Goal: Find specific page/section: Find specific page/section

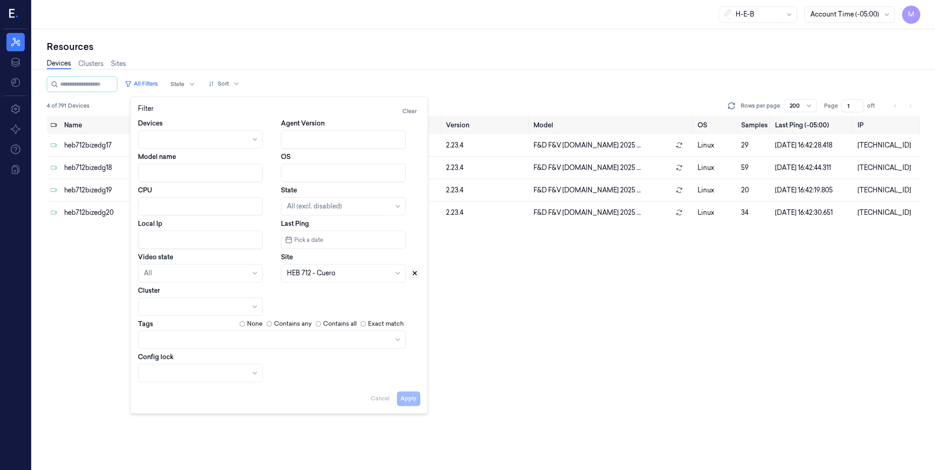
click at [419, 272] on button at bounding box center [414, 273] width 11 height 11
click at [355, 275] on div at bounding box center [338, 274] width 103 height 10
type input "14"
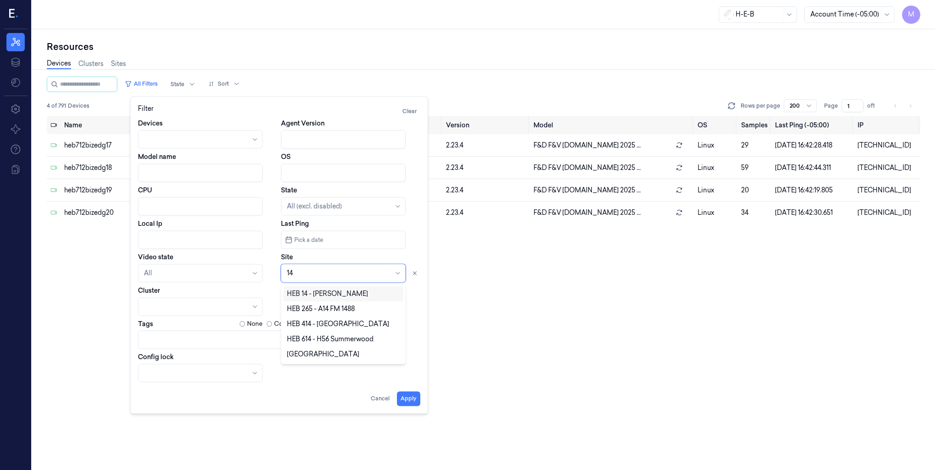
click at [299, 291] on div "HEB 14 - [PERSON_NAME]" at bounding box center [327, 294] width 81 height 10
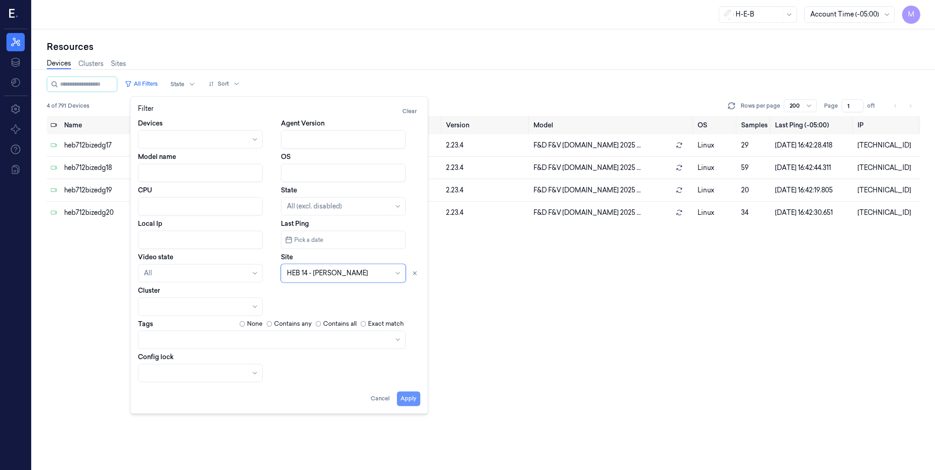
click at [407, 403] on button "Apply" at bounding box center [408, 398] width 23 height 15
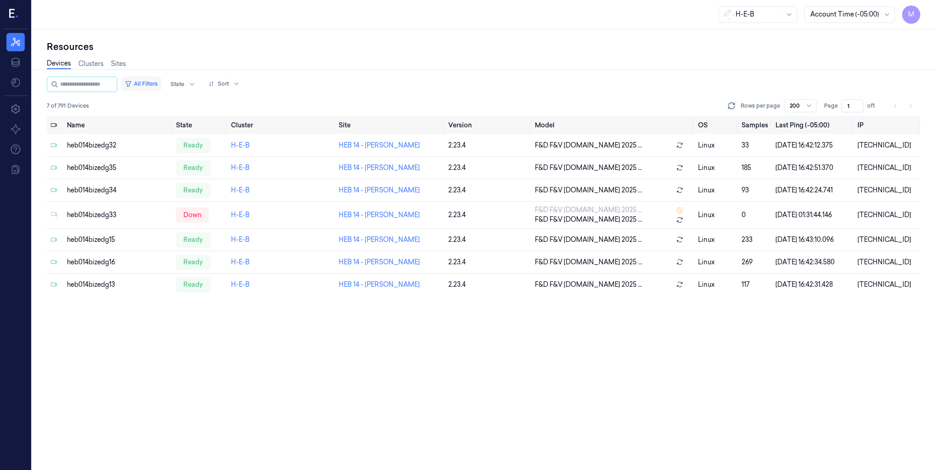
click at [151, 83] on button "All Filters" at bounding box center [141, 84] width 40 height 15
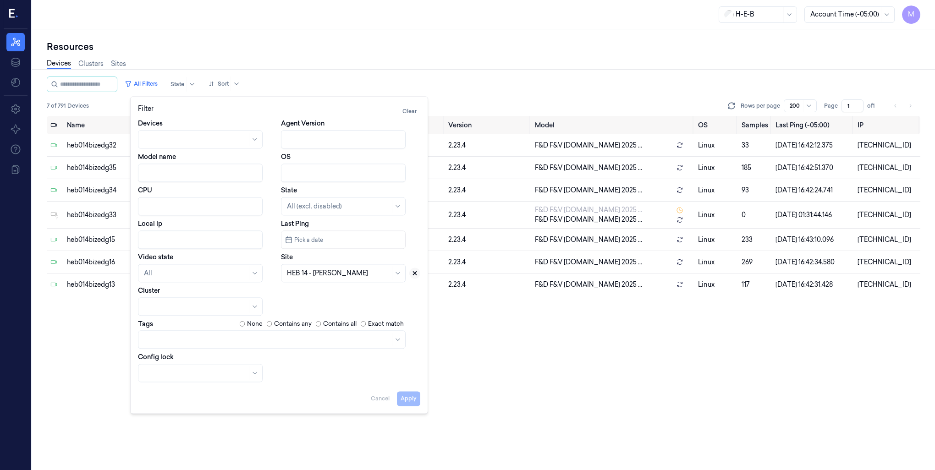
click at [413, 274] on icon at bounding box center [415, 273] width 6 height 6
click at [361, 273] on div at bounding box center [333, 274] width 92 height 10
type input "63"
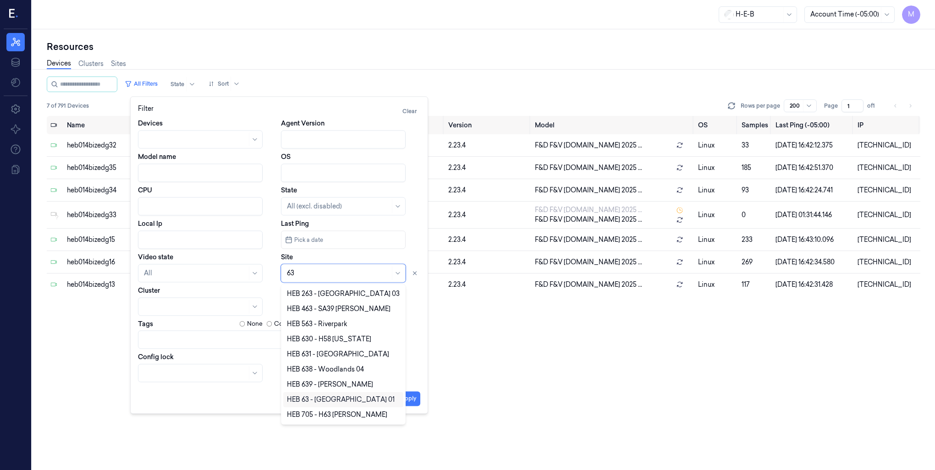
click at [312, 398] on div "HEB 63 - [GEOGRAPHIC_DATA] 01" at bounding box center [341, 400] width 108 height 10
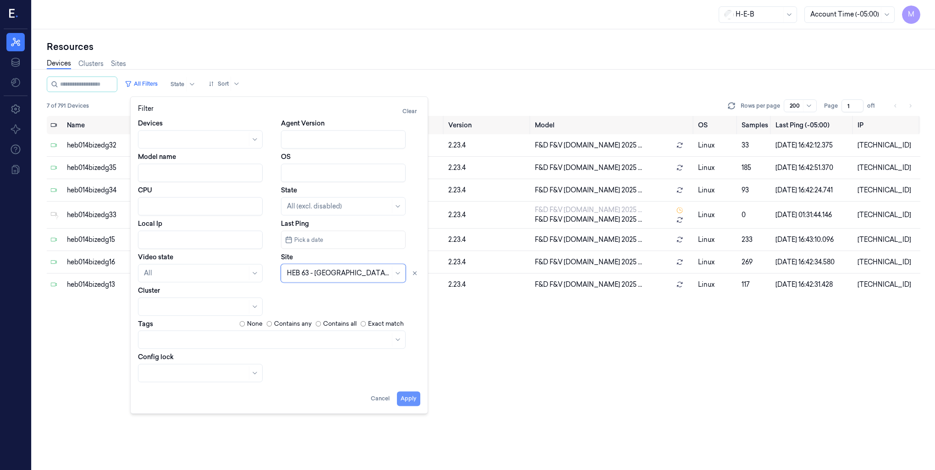
click at [403, 396] on button "Apply" at bounding box center [408, 398] width 23 height 15
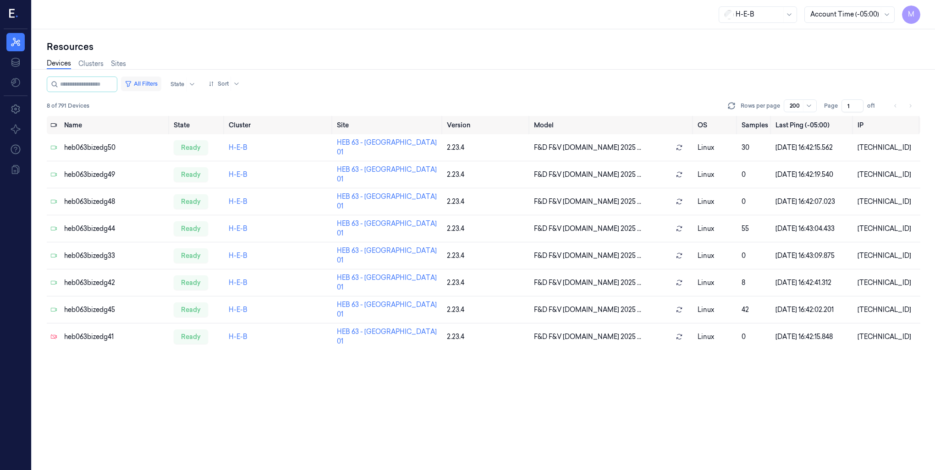
click at [161, 83] on button "All Filters" at bounding box center [141, 84] width 40 height 15
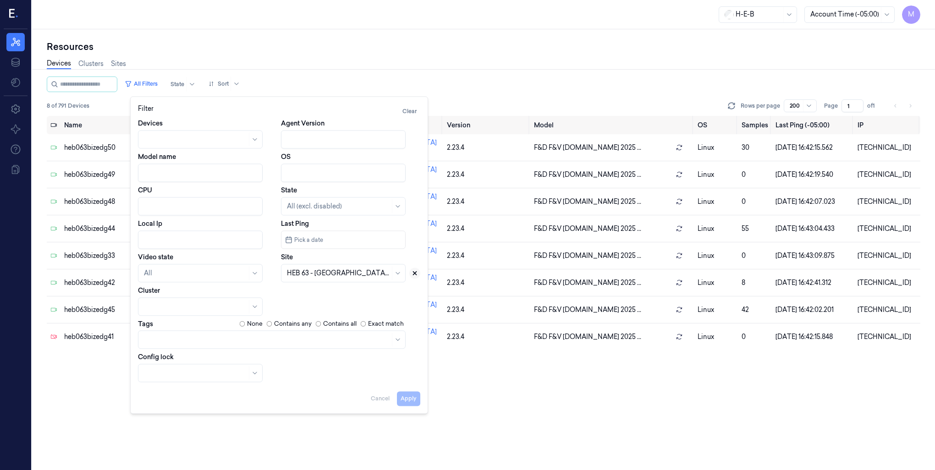
click at [414, 271] on icon at bounding box center [415, 273] width 6 height 6
click at [336, 270] on div at bounding box center [333, 274] width 92 height 10
type input "70"
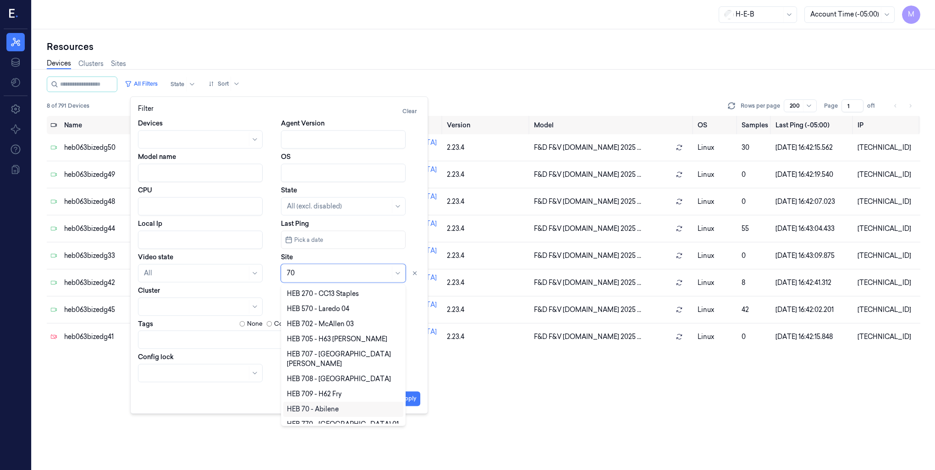
click at [302, 405] on div "HEB 70 - Abilene" at bounding box center [313, 410] width 52 height 10
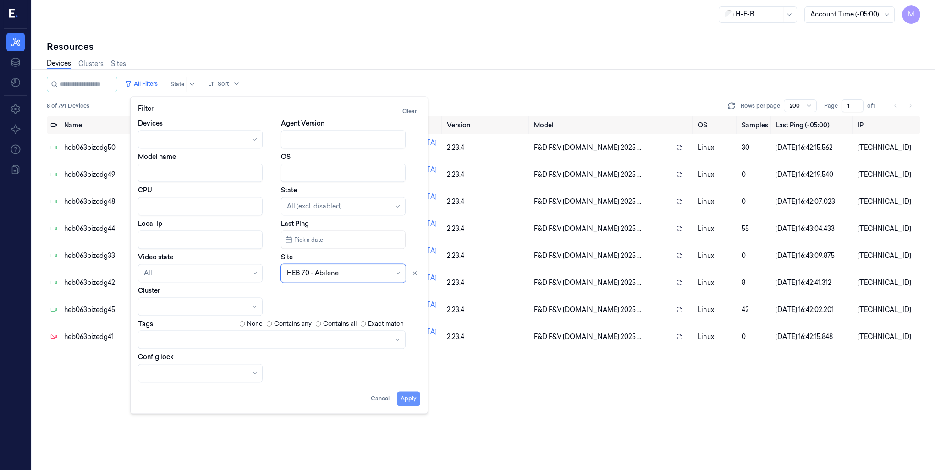
click at [410, 398] on button "Apply" at bounding box center [408, 398] width 23 height 15
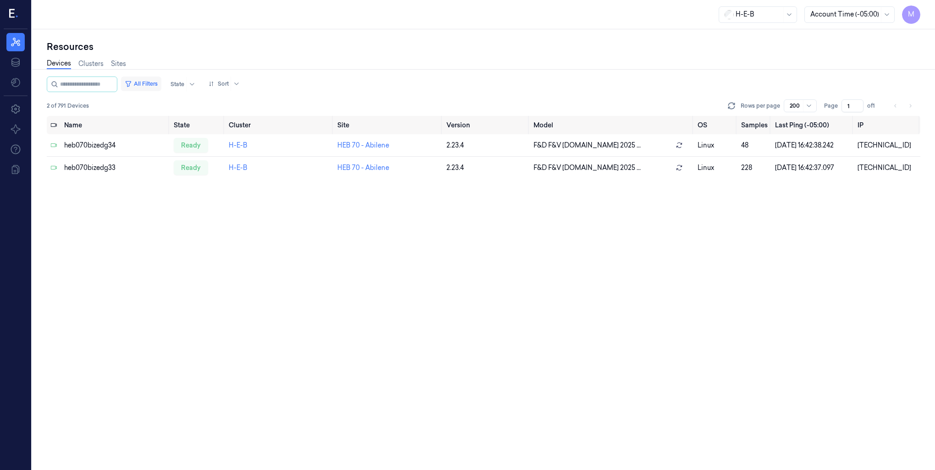
click at [161, 85] on button "All Filters" at bounding box center [141, 84] width 40 height 15
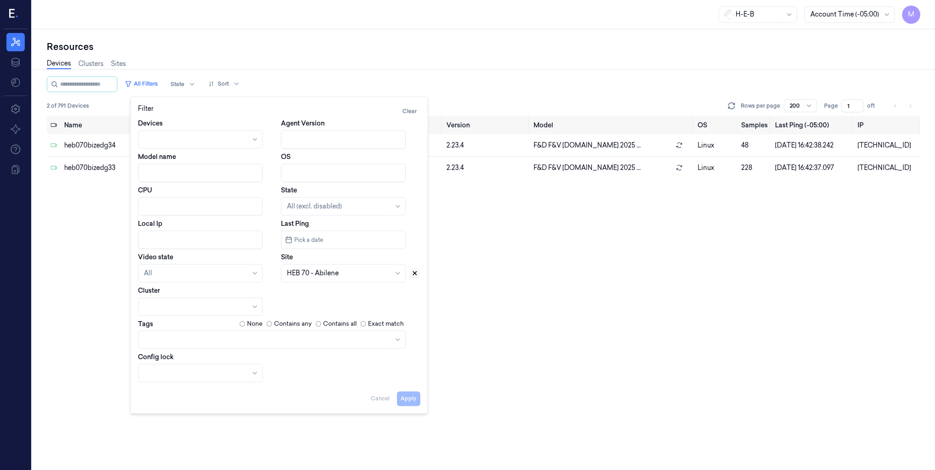
click at [412, 274] on icon at bounding box center [415, 273] width 6 height 6
click at [361, 274] on div at bounding box center [338, 274] width 103 height 10
type input "74"
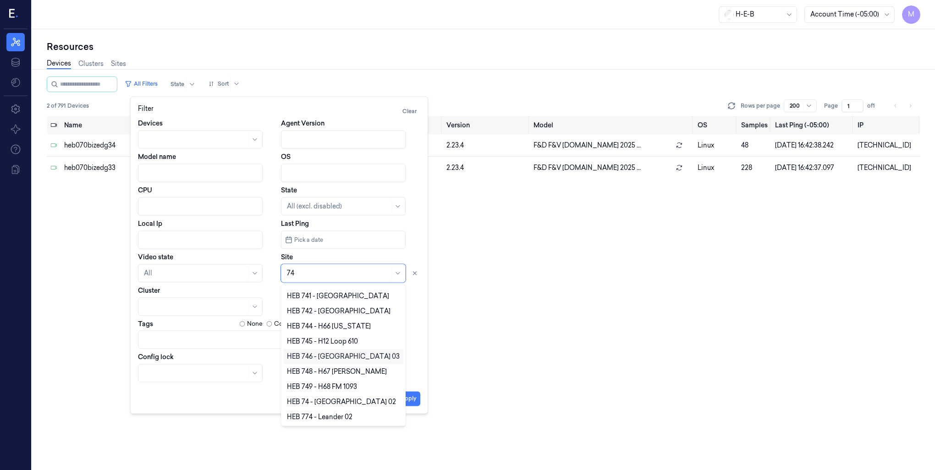
scroll to position [44, 0]
click at [352, 402] on div "HEB 74 - [GEOGRAPHIC_DATA] 02" at bounding box center [341, 401] width 109 height 10
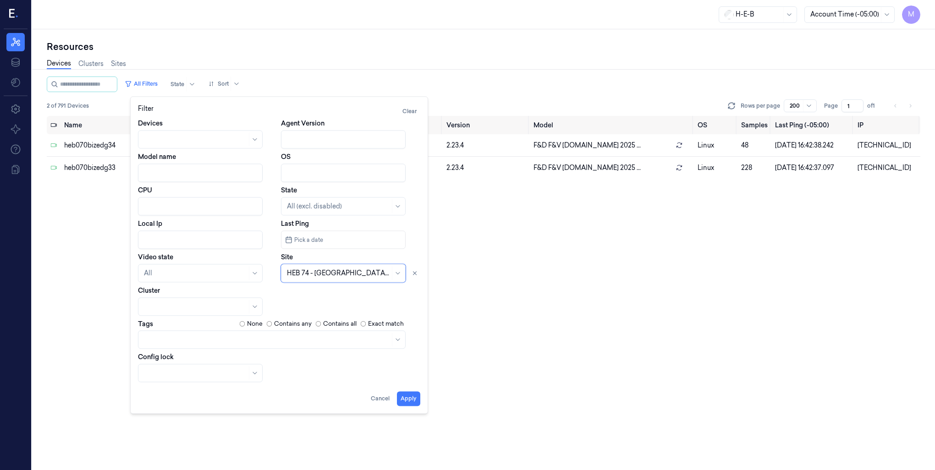
click at [416, 401] on button "Apply" at bounding box center [408, 398] width 23 height 15
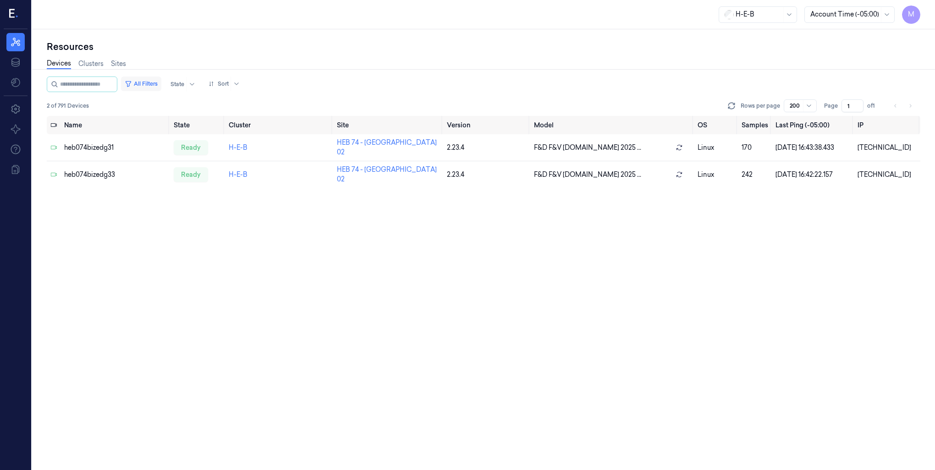
click at [151, 83] on button "All Filters" at bounding box center [141, 84] width 40 height 15
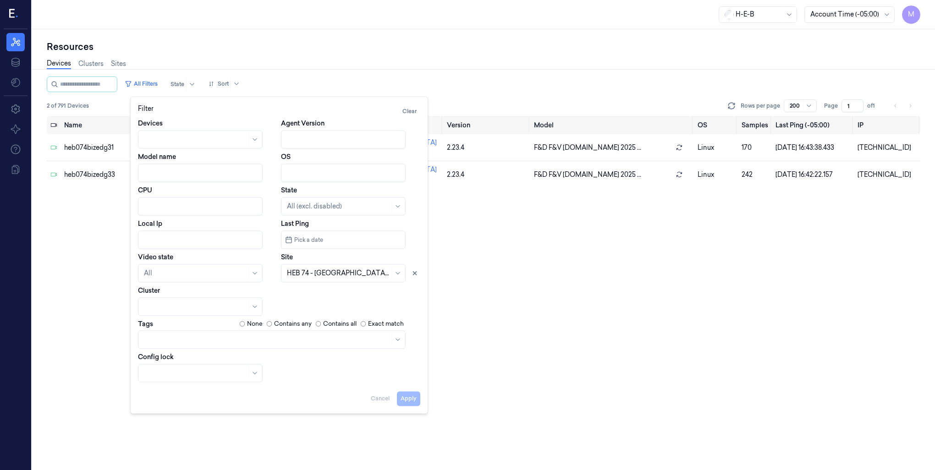
drag, startPoint x: 417, startPoint y: 270, endPoint x: 388, endPoint y: 272, distance: 28.9
click at [418, 270] on icon at bounding box center [415, 273] width 6 height 6
click at [342, 272] on div at bounding box center [338, 274] width 103 height 10
type input "182"
click at [328, 296] on div "HEB 182 - Temple 02" at bounding box center [318, 294] width 63 height 10
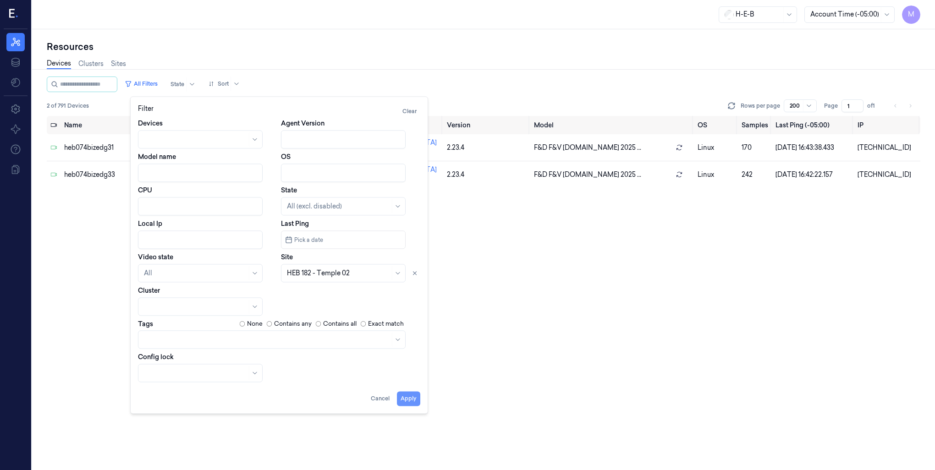
click at [412, 398] on button "Apply" at bounding box center [408, 398] width 23 height 15
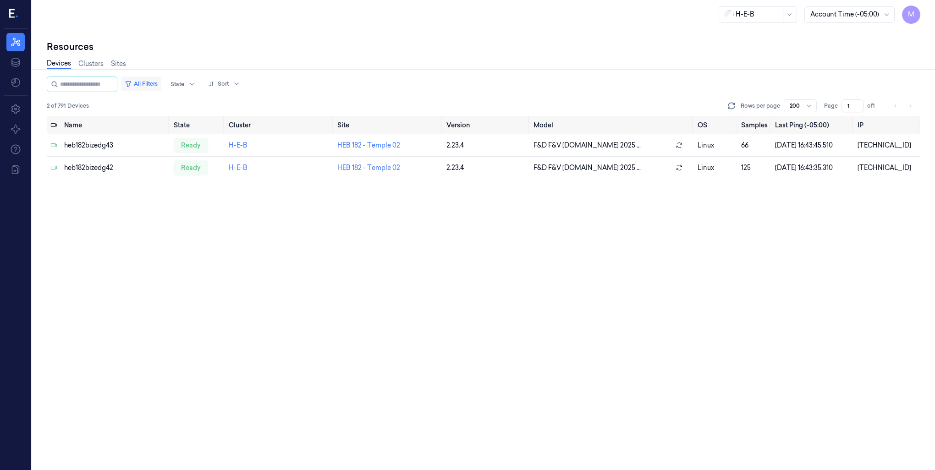
click at [150, 83] on button "All Filters" at bounding box center [141, 84] width 40 height 15
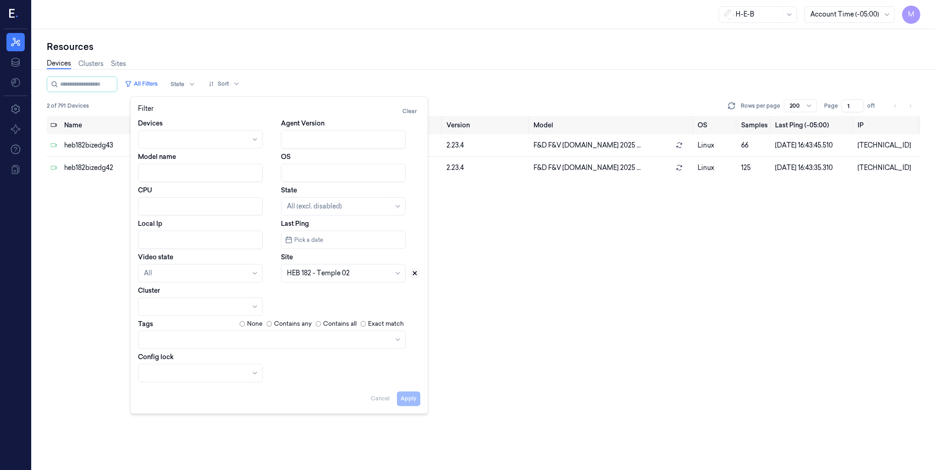
click at [418, 274] on button at bounding box center [414, 273] width 11 height 11
click at [356, 271] on div at bounding box center [333, 274] width 92 height 10
type input "210"
click at [302, 297] on div "HEB 210 - CC06 [PERSON_NAME]" at bounding box center [339, 294] width 105 height 10
click at [413, 395] on button "Apply" at bounding box center [408, 398] width 23 height 15
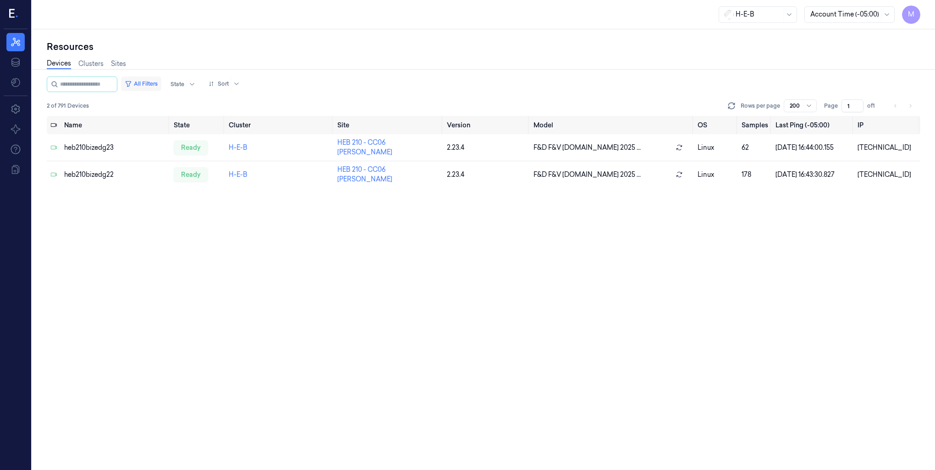
click at [146, 83] on button "All Filters" at bounding box center [141, 84] width 40 height 15
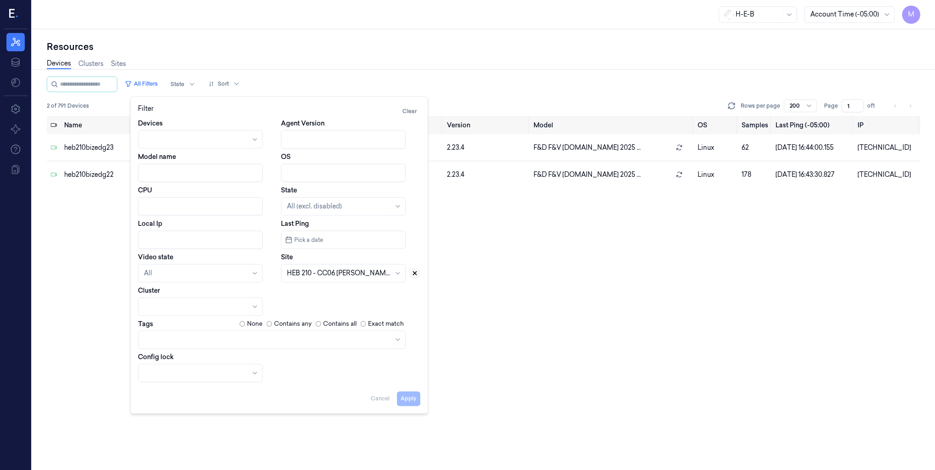
click at [416, 272] on icon at bounding box center [415, 273] width 6 height 6
click at [317, 274] on div at bounding box center [333, 274] width 92 height 10
type input "497"
click at [327, 296] on div "HEB 497 - H39 [PERSON_NAME]" at bounding box center [337, 294] width 100 height 10
click at [404, 400] on button "Apply" at bounding box center [408, 398] width 23 height 15
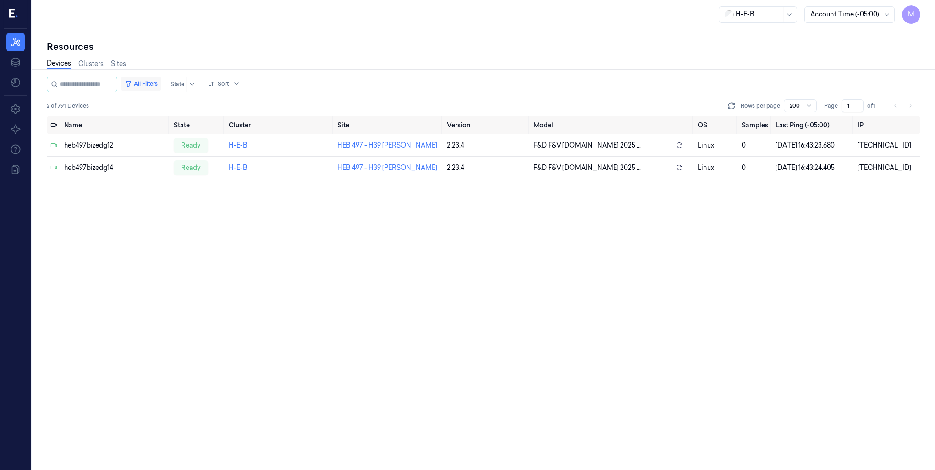
click at [161, 85] on button "All Filters" at bounding box center [141, 84] width 40 height 15
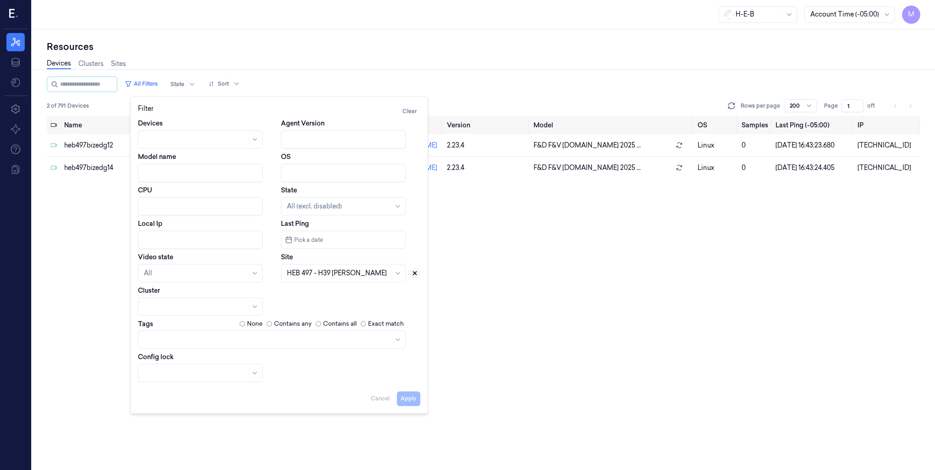
click at [416, 276] on icon at bounding box center [415, 273] width 6 height 6
click at [342, 273] on div at bounding box center [333, 274] width 92 height 10
type input "564"
click at [340, 294] on div "HEB 564 - [GEOGRAPHIC_DATA] 01" at bounding box center [342, 294] width 111 height 10
click at [404, 398] on button "Apply" at bounding box center [408, 398] width 23 height 15
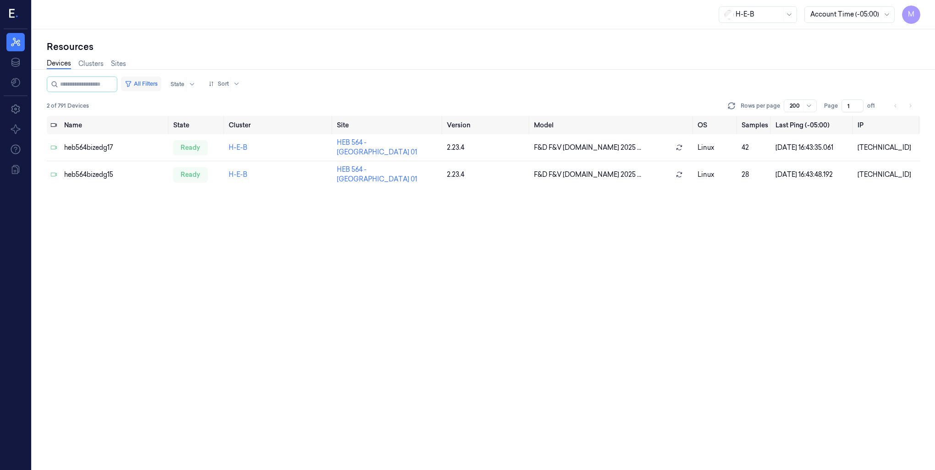
click at [156, 85] on button "All Filters" at bounding box center [141, 84] width 40 height 15
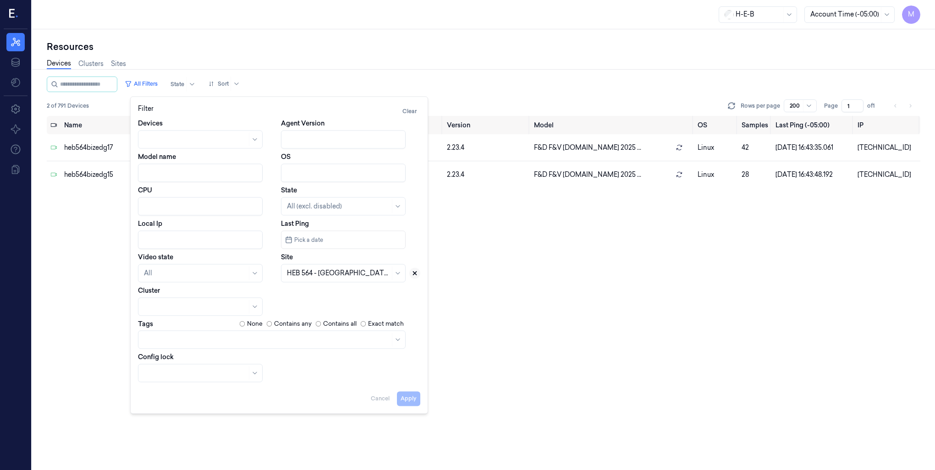
click at [413, 272] on icon at bounding box center [414, 273] width 3 height 3
click at [337, 274] on div at bounding box center [338, 274] width 103 height 10
type input "594"
click at [354, 296] on div "HEB 594 - Woodlands 03" at bounding box center [325, 294] width 77 height 10
click at [416, 399] on button "Apply" at bounding box center [408, 398] width 23 height 15
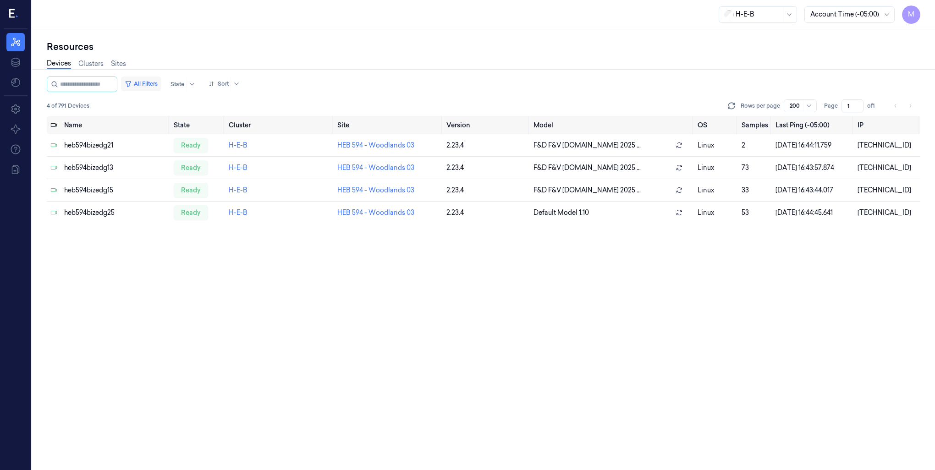
click at [161, 80] on button "All Filters" at bounding box center [141, 84] width 40 height 15
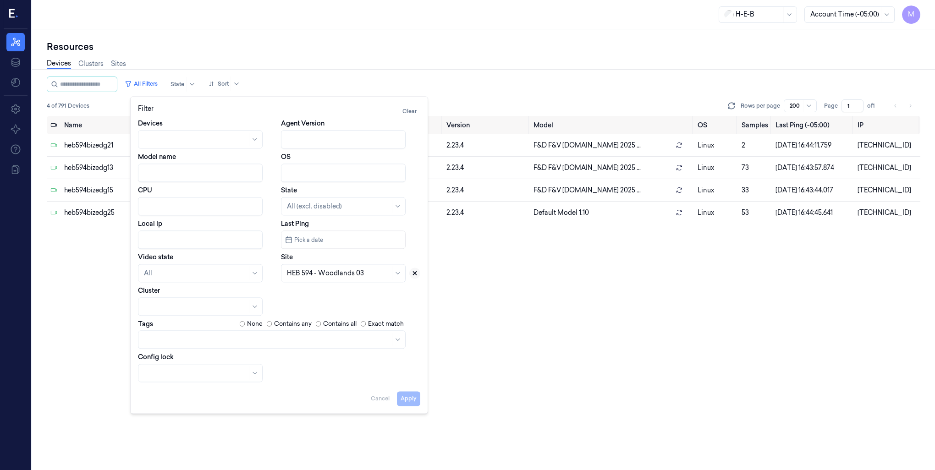
click at [414, 273] on icon at bounding box center [414, 273] width 3 height 3
click at [367, 276] on div at bounding box center [333, 274] width 92 height 10
type input "596"
click at [409, 401] on button "Apply" at bounding box center [408, 398] width 23 height 15
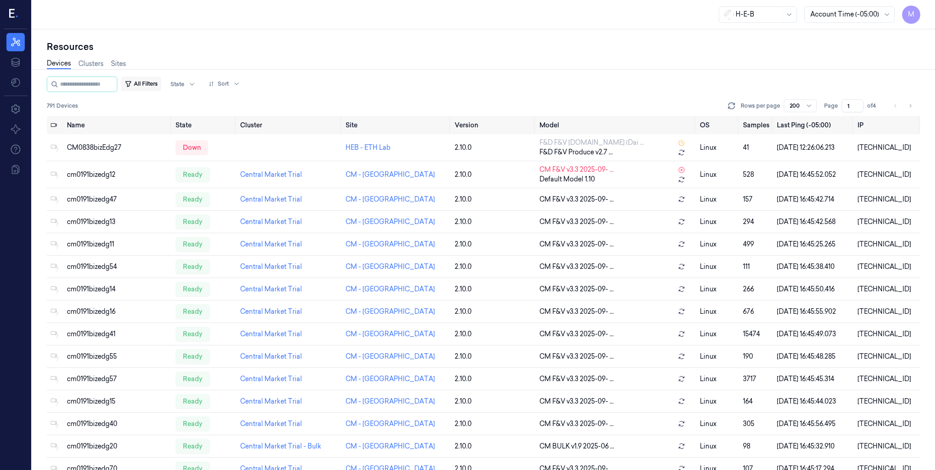
drag, startPoint x: 144, startPoint y: 83, endPoint x: 152, endPoint y: 87, distance: 8.2
click at [144, 83] on button "All Filters" at bounding box center [141, 84] width 40 height 15
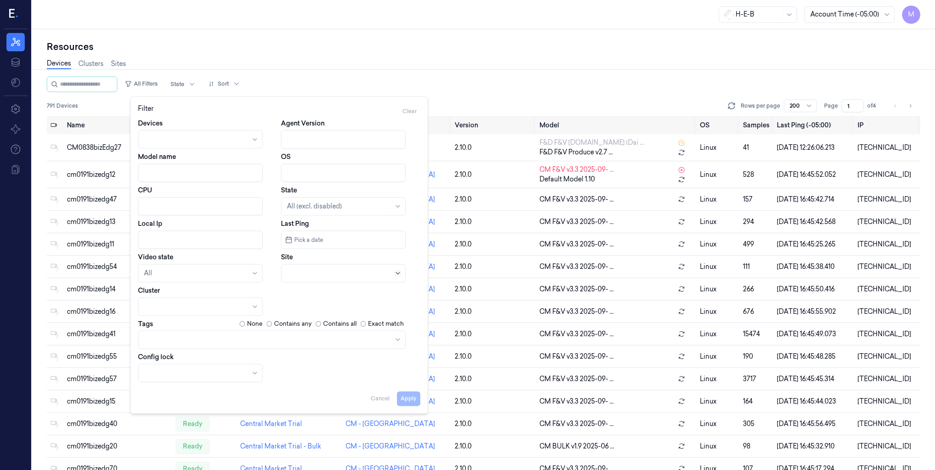
click at [399, 272] on icon at bounding box center [397, 273] width 7 height 7
type input "596"
click at [321, 296] on div "HEB [STREET_ADDRESS]" at bounding box center [326, 294] width 79 height 10
drag, startPoint x: 410, startPoint y: 396, endPoint x: 603, endPoint y: 364, distance: 195.7
click at [411, 396] on button "Apply" at bounding box center [408, 398] width 23 height 15
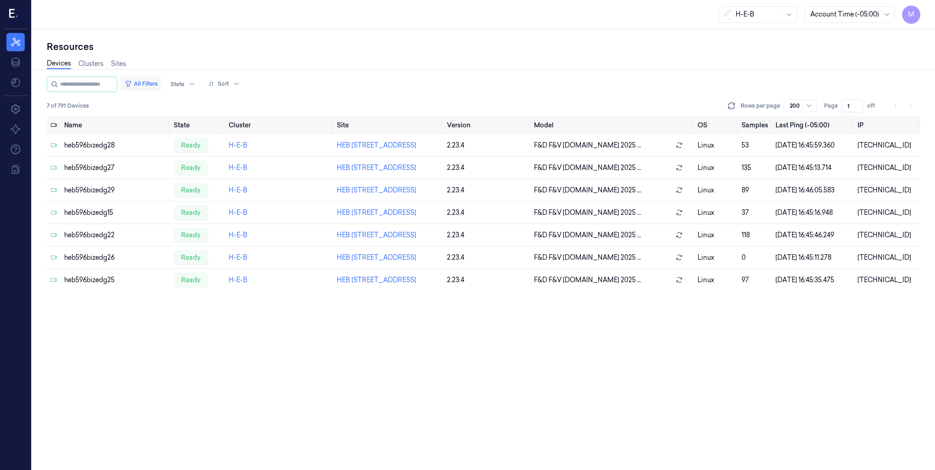
click at [157, 84] on button "All Filters" at bounding box center [141, 84] width 40 height 15
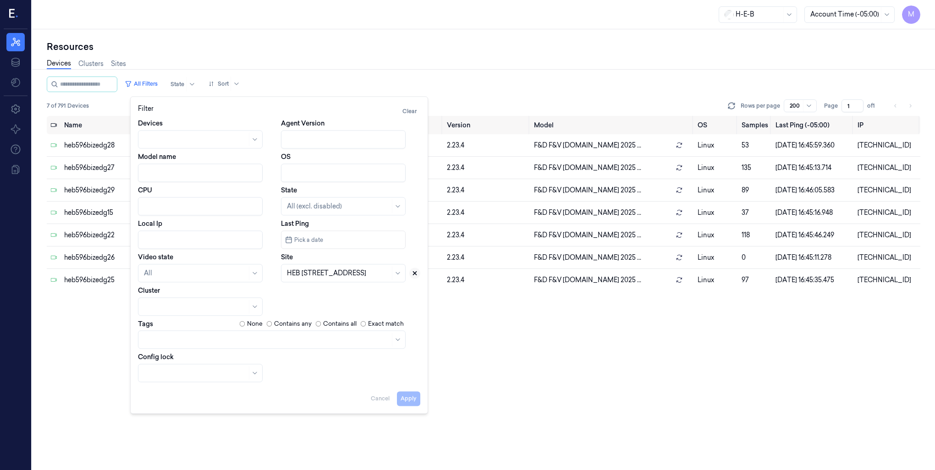
click at [418, 272] on button at bounding box center [414, 273] width 11 height 11
click at [330, 278] on div at bounding box center [333, 274] width 92 height 10
type input "618"
click at [319, 293] on div "HEB 618 - SA23 [PERSON_NAME]" at bounding box center [338, 294] width 102 height 10
click at [405, 404] on button "Apply" at bounding box center [408, 398] width 23 height 15
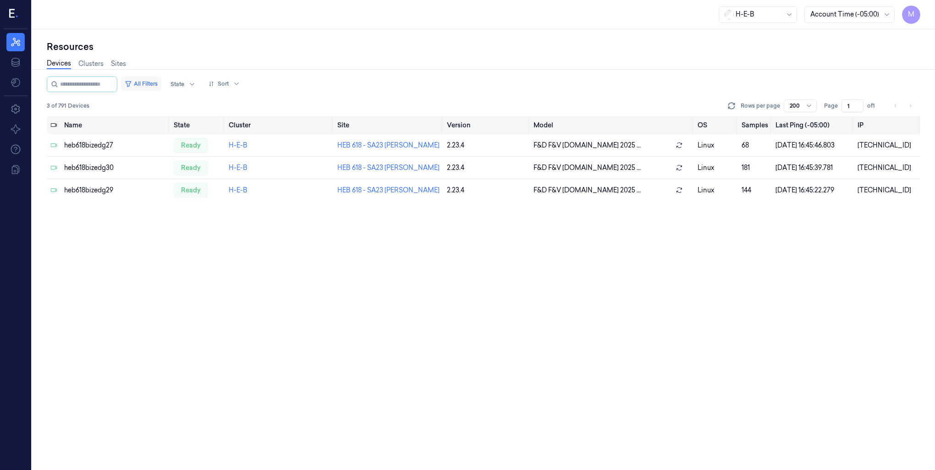
click at [150, 81] on button "All Filters" at bounding box center [141, 84] width 40 height 15
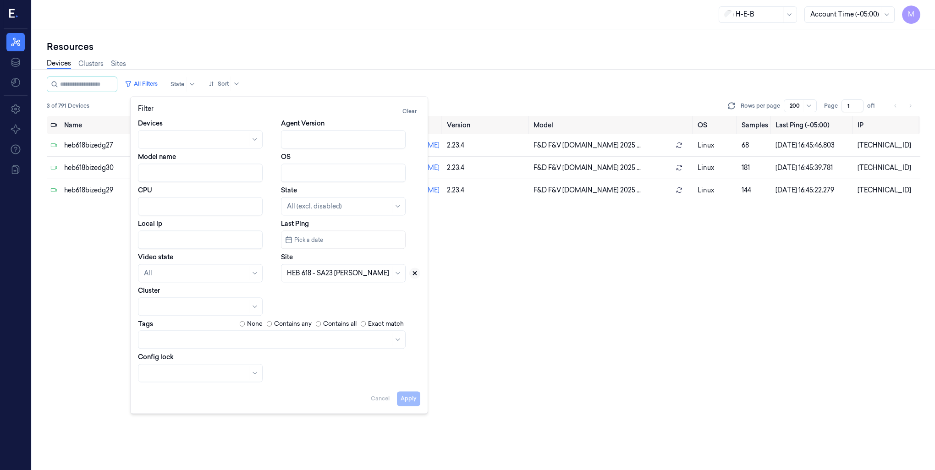
click at [416, 274] on icon at bounding box center [414, 273] width 3 height 3
click at [351, 277] on div at bounding box center [333, 274] width 92 height 10
type input "675"
click at [335, 296] on div "HEB 675 - [GEOGRAPHIC_DATA] 02" at bounding box center [343, 294] width 113 height 10
click at [404, 399] on button "Apply" at bounding box center [408, 398] width 23 height 15
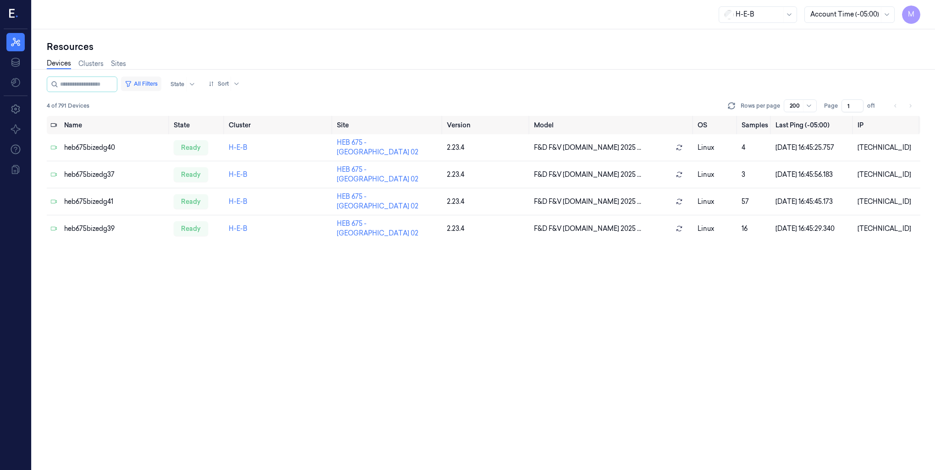
click at [159, 84] on button "All Filters" at bounding box center [141, 84] width 40 height 15
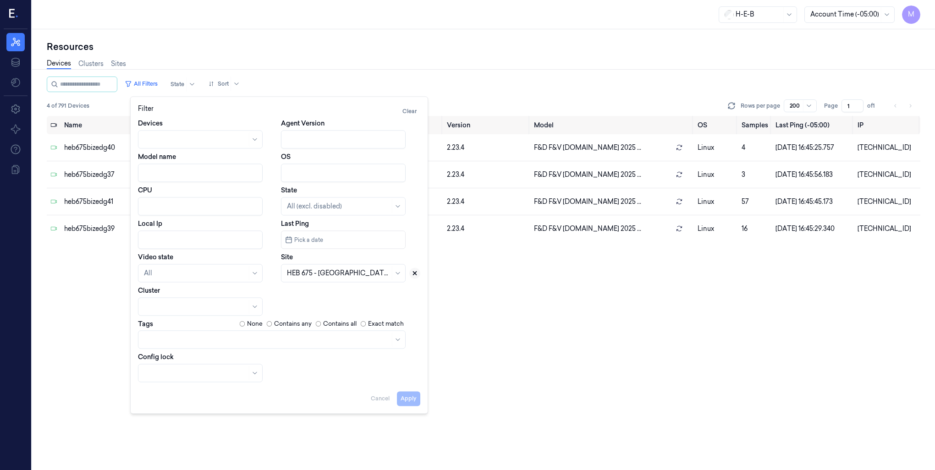
click at [414, 274] on icon at bounding box center [415, 273] width 6 height 6
click at [352, 276] on div at bounding box center [333, 274] width 92 height 10
type input "697"
click at [341, 295] on div "HEB 697 - League City" at bounding box center [320, 294] width 67 height 10
click at [409, 401] on button "Apply" at bounding box center [408, 398] width 23 height 15
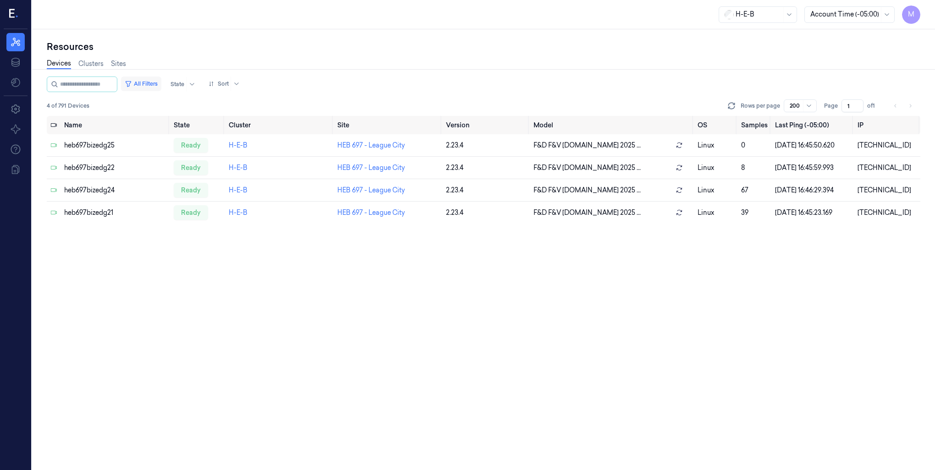
click at [160, 84] on button "All Filters" at bounding box center [141, 84] width 40 height 15
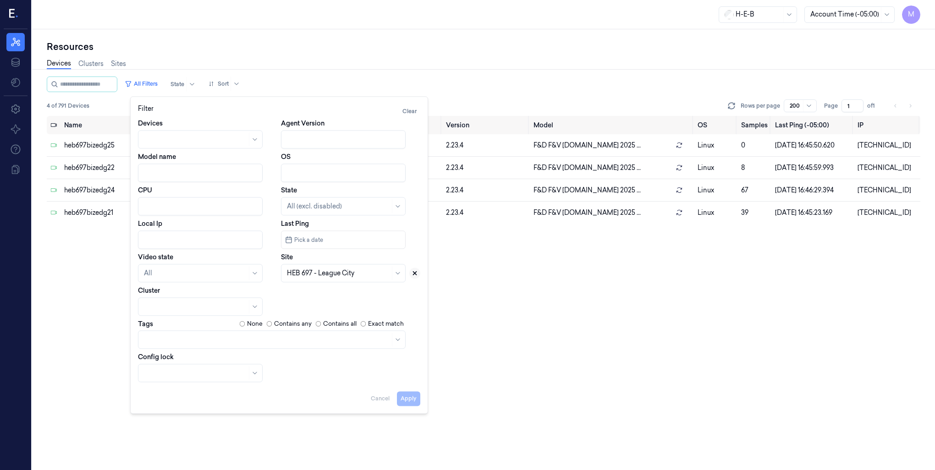
click at [416, 273] on icon at bounding box center [415, 273] width 6 height 6
click at [362, 274] on div at bounding box center [338, 274] width 103 height 10
type input "698"
click at [360, 295] on div "HEB 698 - H61 Grant" at bounding box center [343, 294] width 113 height 10
click at [408, 398] on button "Apply" at bounding box center [408, 398] width 23 height 15
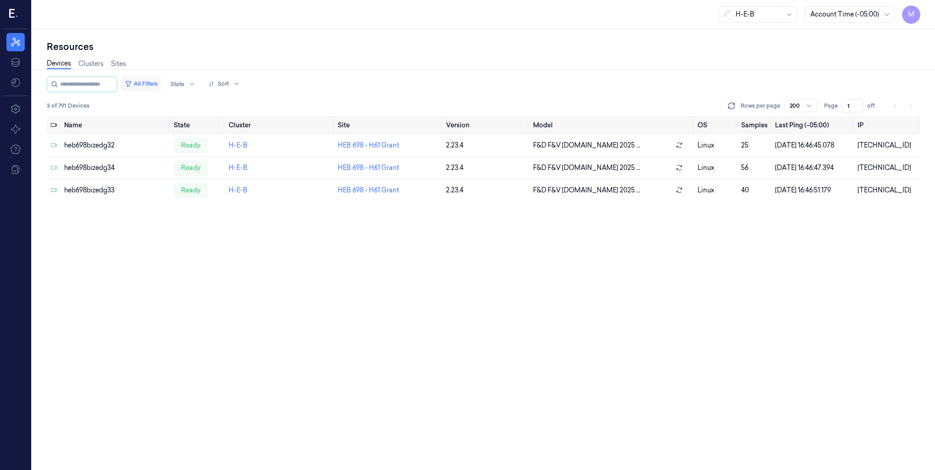
click at [150, 83] on button "All Filters" at bounding box center [141, 84] width 40 height 15
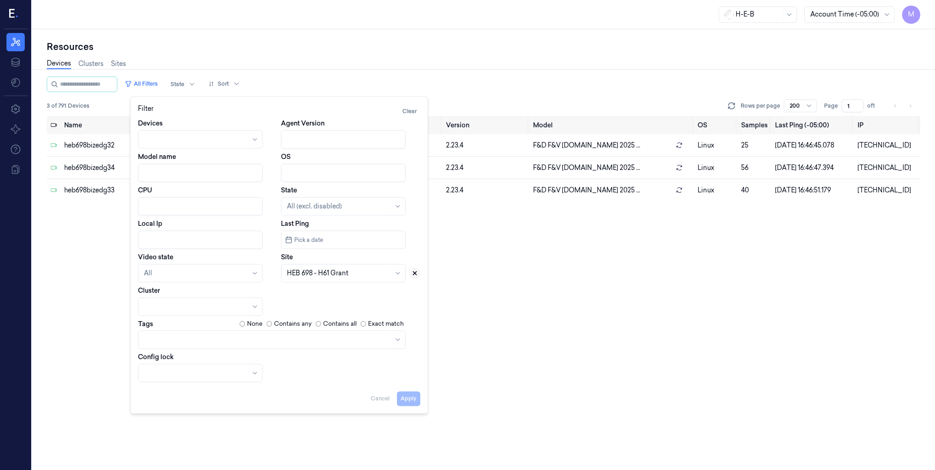
click at [414, 272] on icon at bounding box center [415, 273] width 6 height 6
click at [352, 271] on div at bounding box center [338, 274] width 103 height 10
type input "746"
click at [344, 298] on div "HEB 746 - [GEOGRAPHIC_DATA] 03" at bounding box center [343, 294] width 113 height 10
click at [406, 400] on button "Apply" at bounding box center [408, 398] width 23 height 15
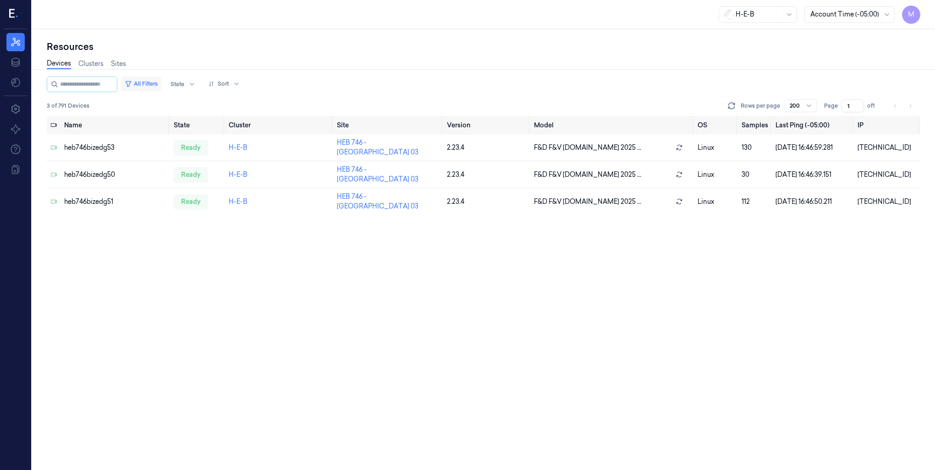
click at [149, 81] on button "All Filters" at bounding box center [141, 84] width 40 height 15
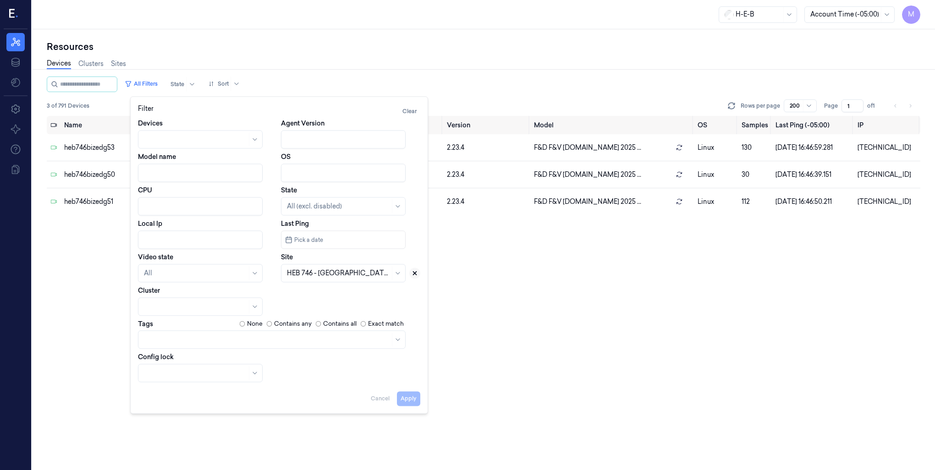
click at [414, 270] on icon at bounding box center [415, 273] width 6 height 6
click at [351, 272] on div at bounding box center [338, 274] width 103 height 10
type input "749"
click at [363, 297] on div "HEB 749 - H68 FM 1093" at bounding box center [343, 294] width 113 height 10
click at [408, 402] on button "Apply" at bounding box center [408, 398] width 23 height 15
